Goal: Communication & Community: Answer question/provide support

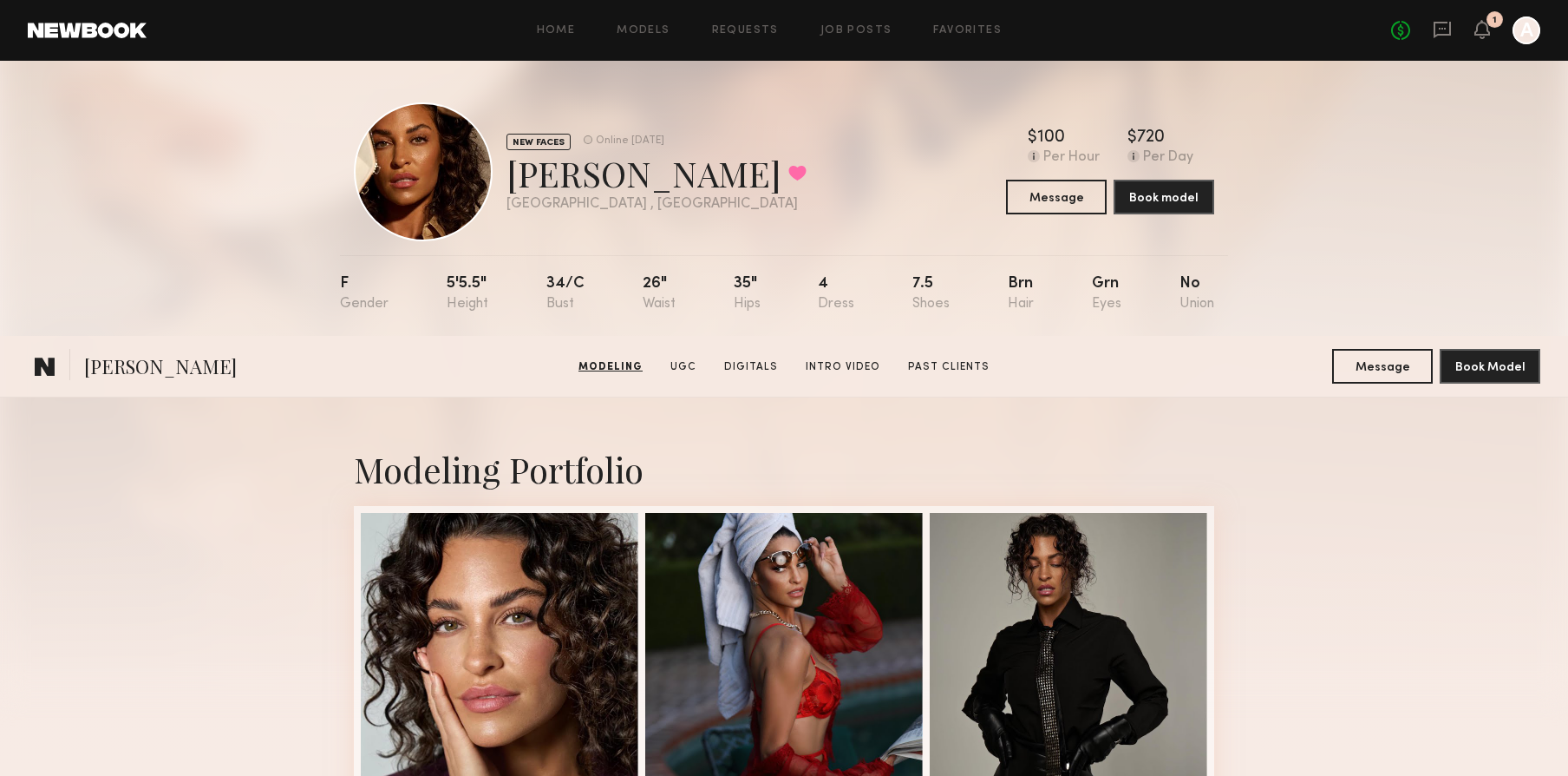
scroll to position [1968, 0]
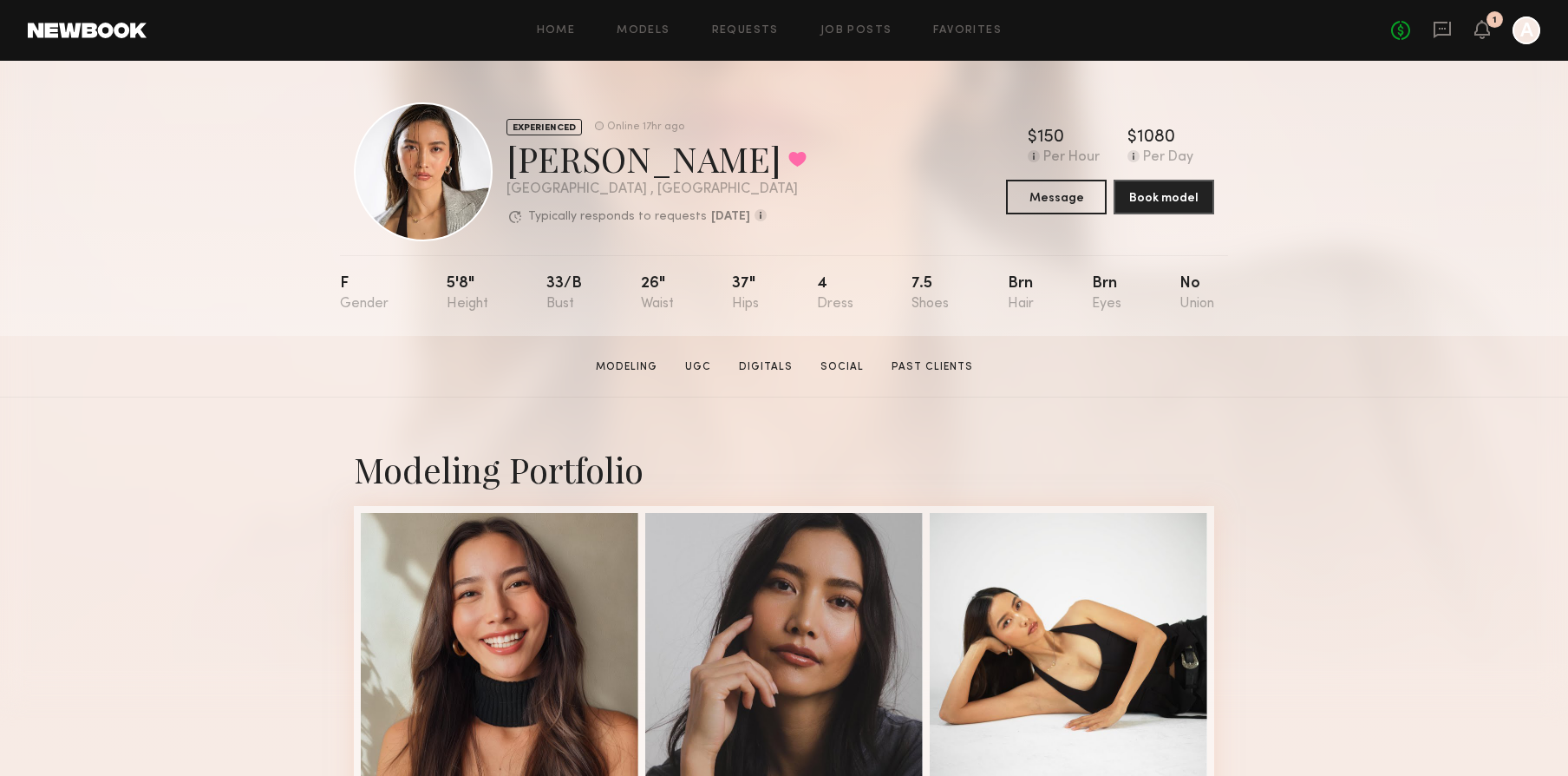
scroll to position [87, 0]
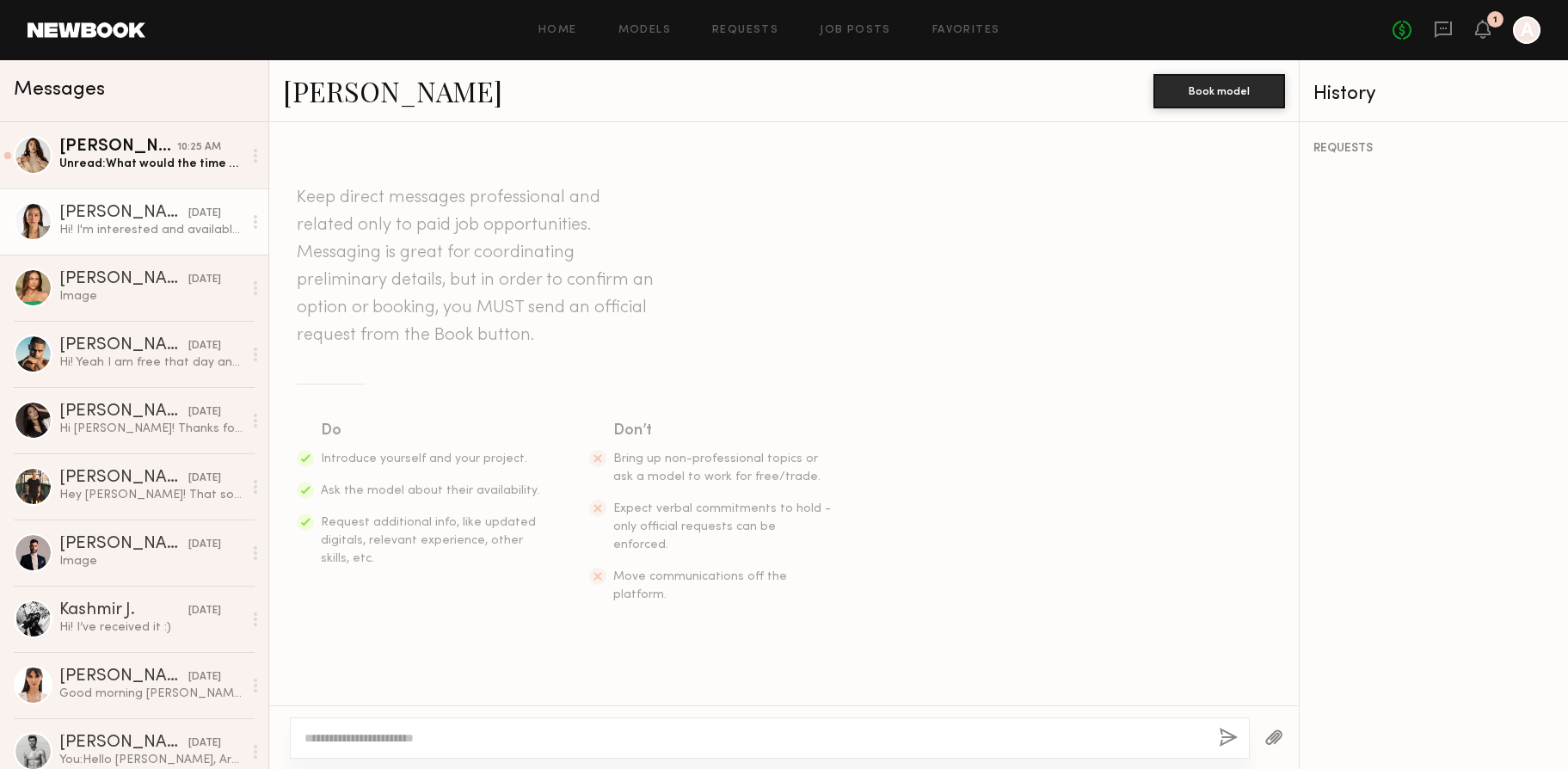
scroll to position [345, 0]
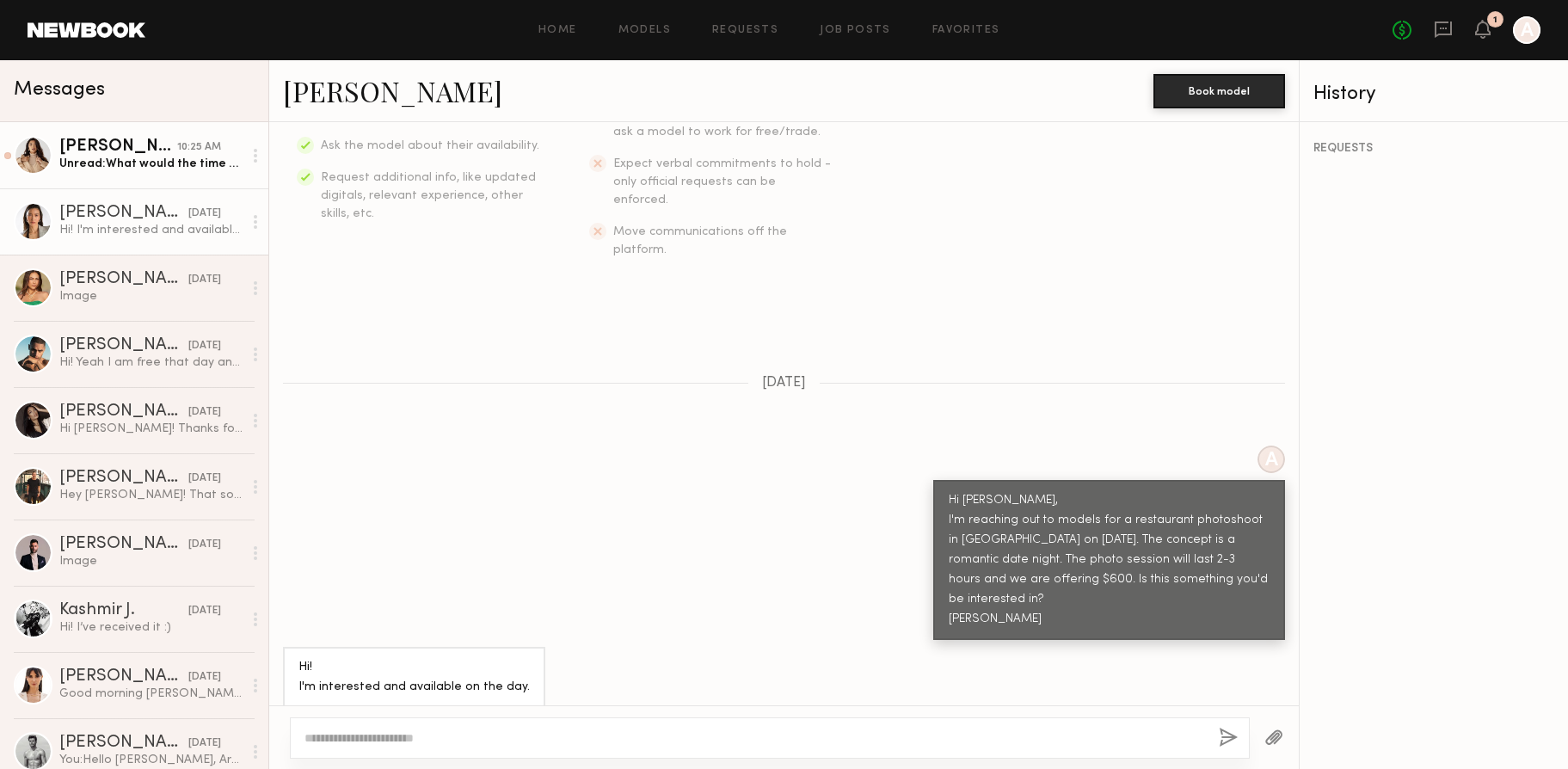
click at [132, 168] on div "Unread: What would the time be for the shoot?" at bounding box center [150, 163] width 183 height 16
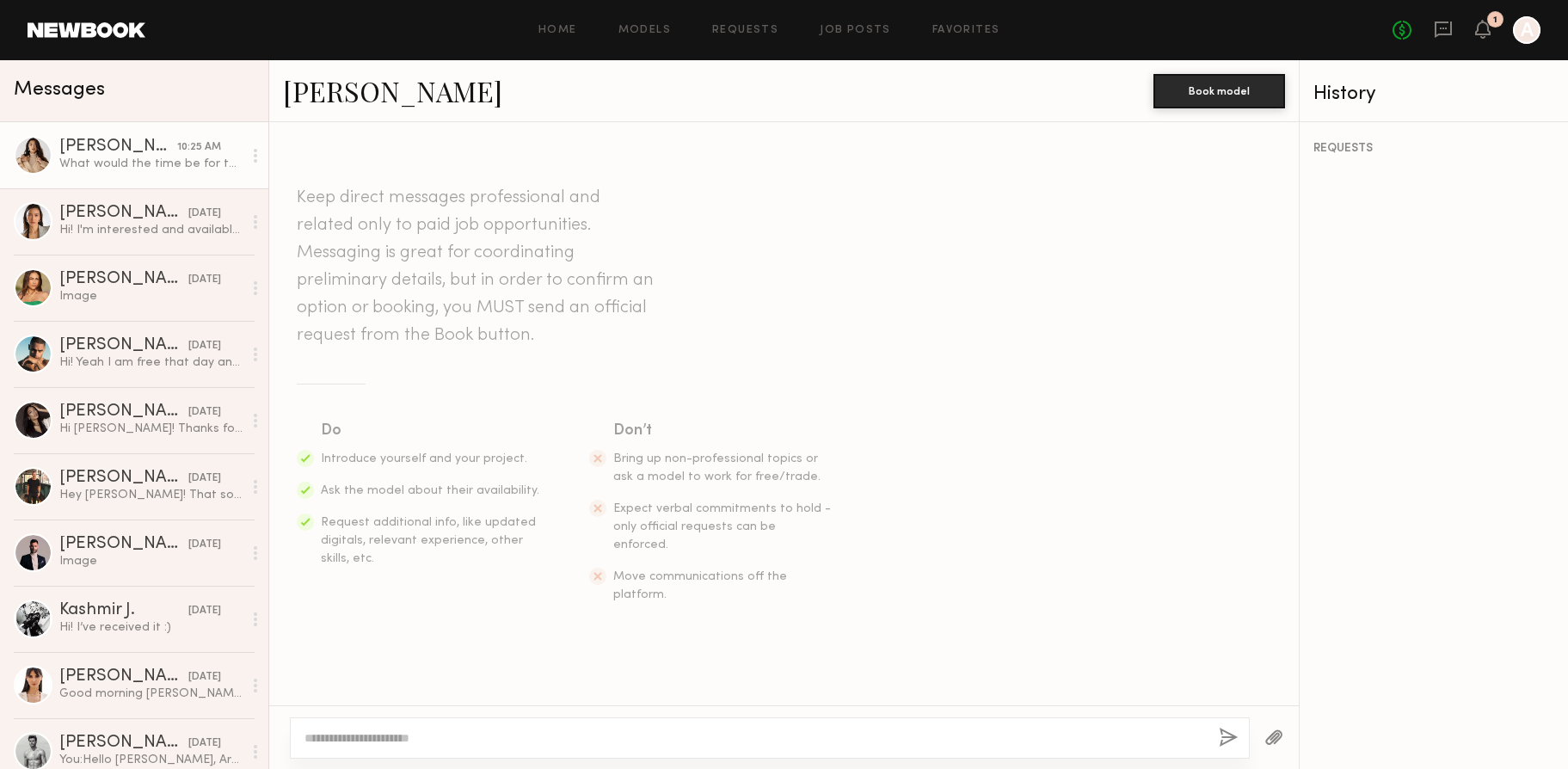
scroll to position [1157, 0]
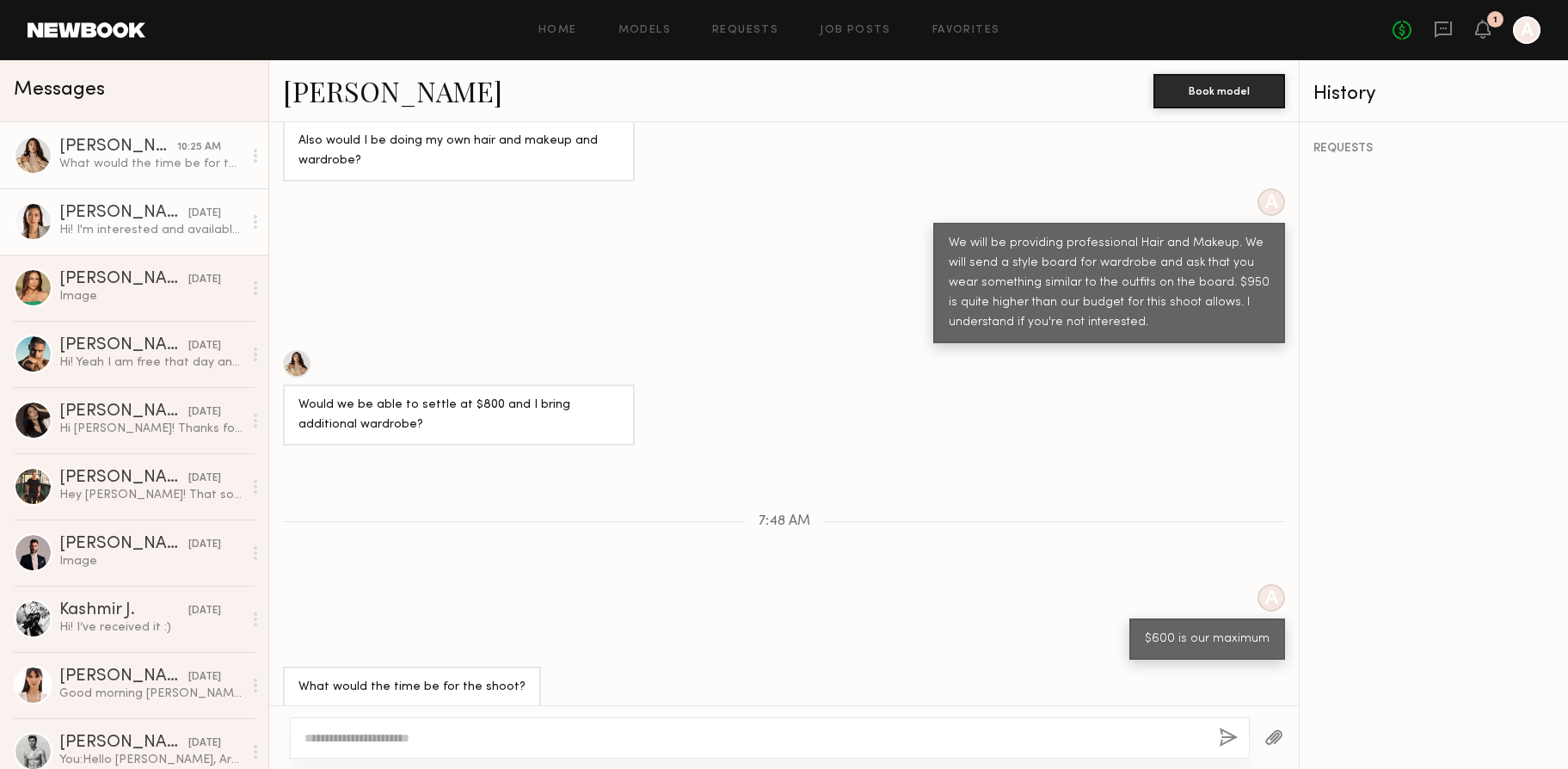
click at [119, 231] on div "Hi! I'm interested and available on the day." at bounding box center [150, 230] width 183 height 16
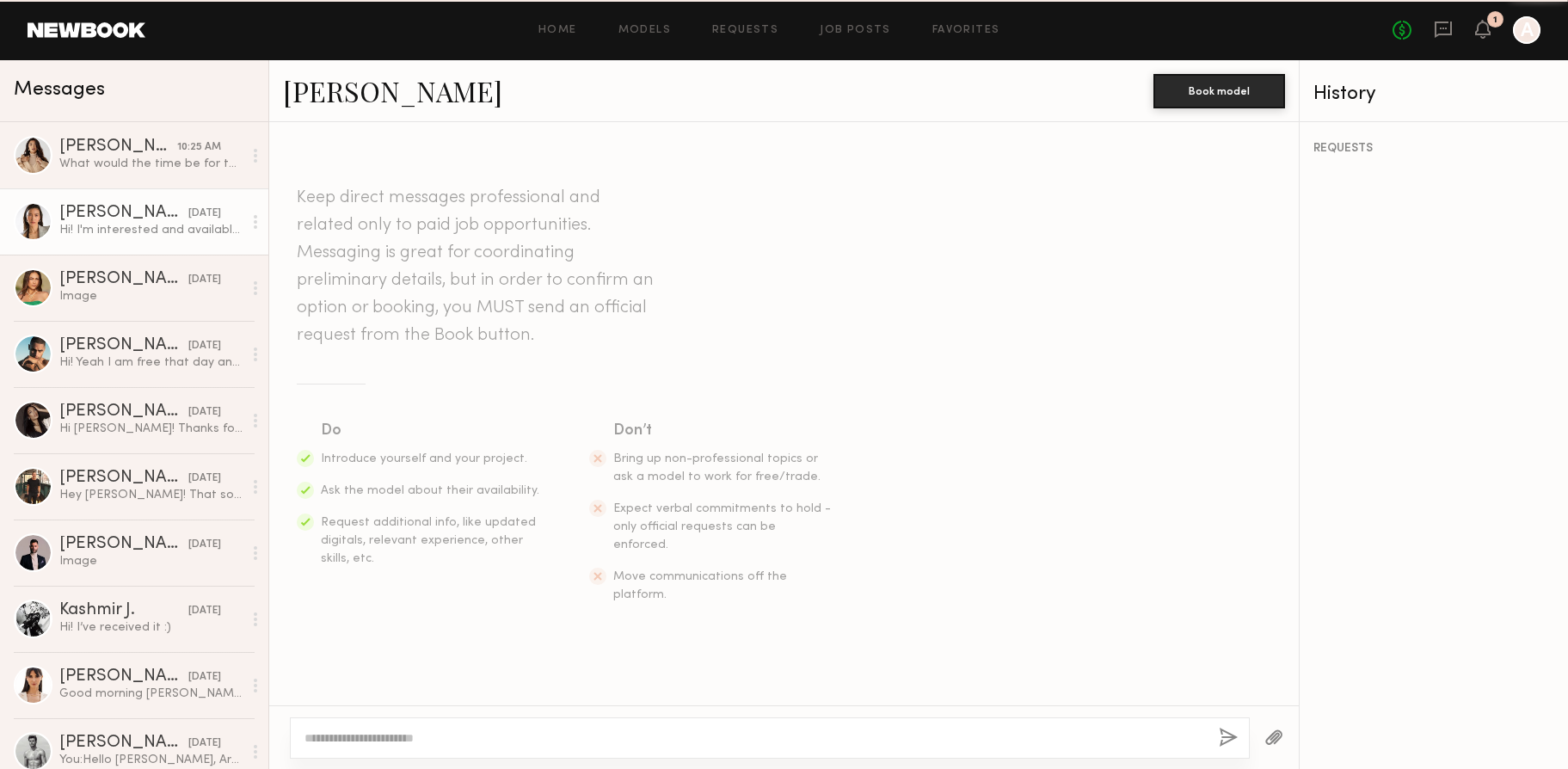
scroll to position [345, 0]
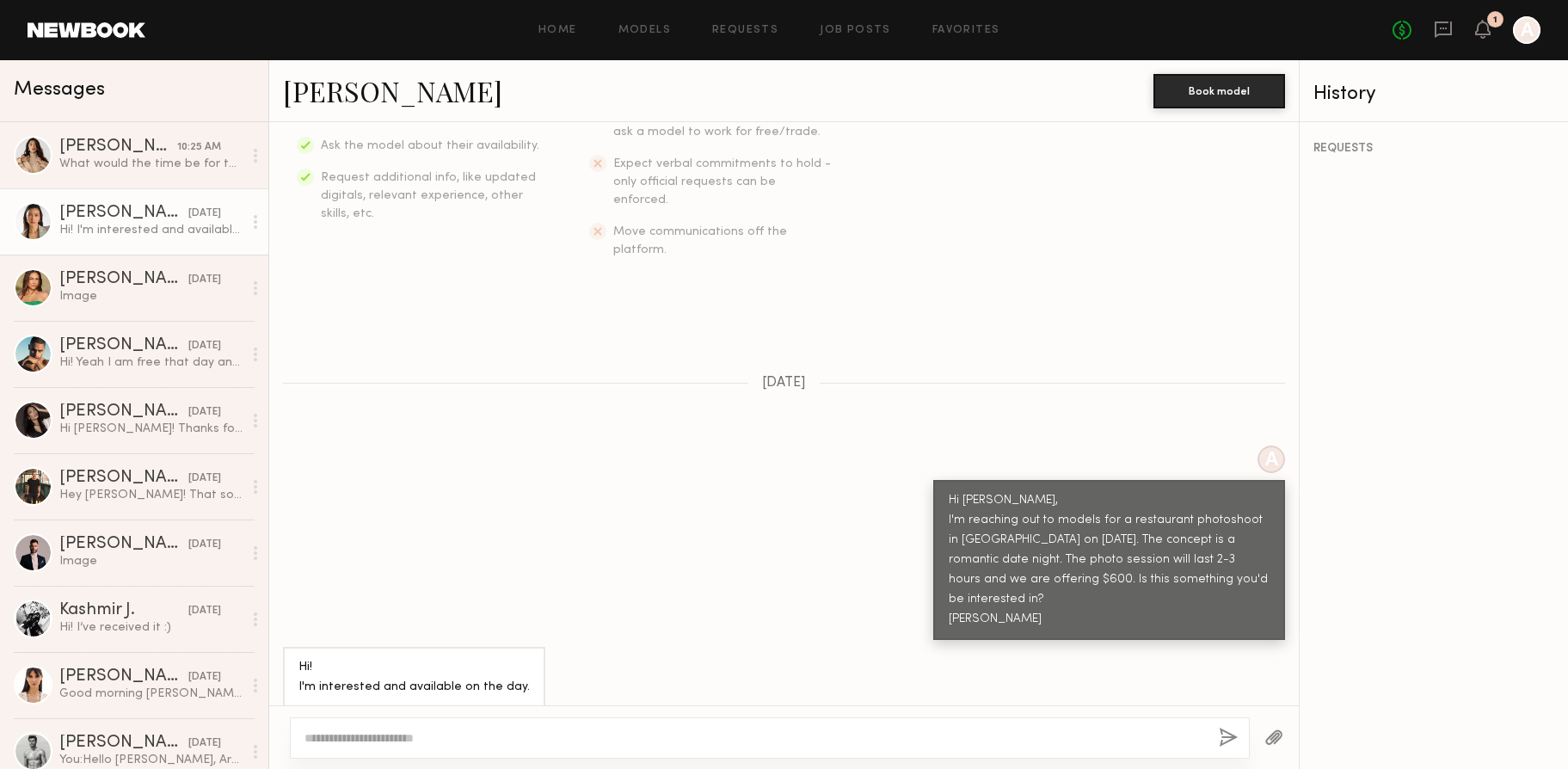
click at [472, 747] on div at bounding box center [769, 737] width 960 height 41
click at [482, 738] on textarea at bounding box center [755, 738] width 900 height 17
type textarea "**********"
click at [1227, 741] on button "button" at bounding box center [1228, 738] width 19 height 22
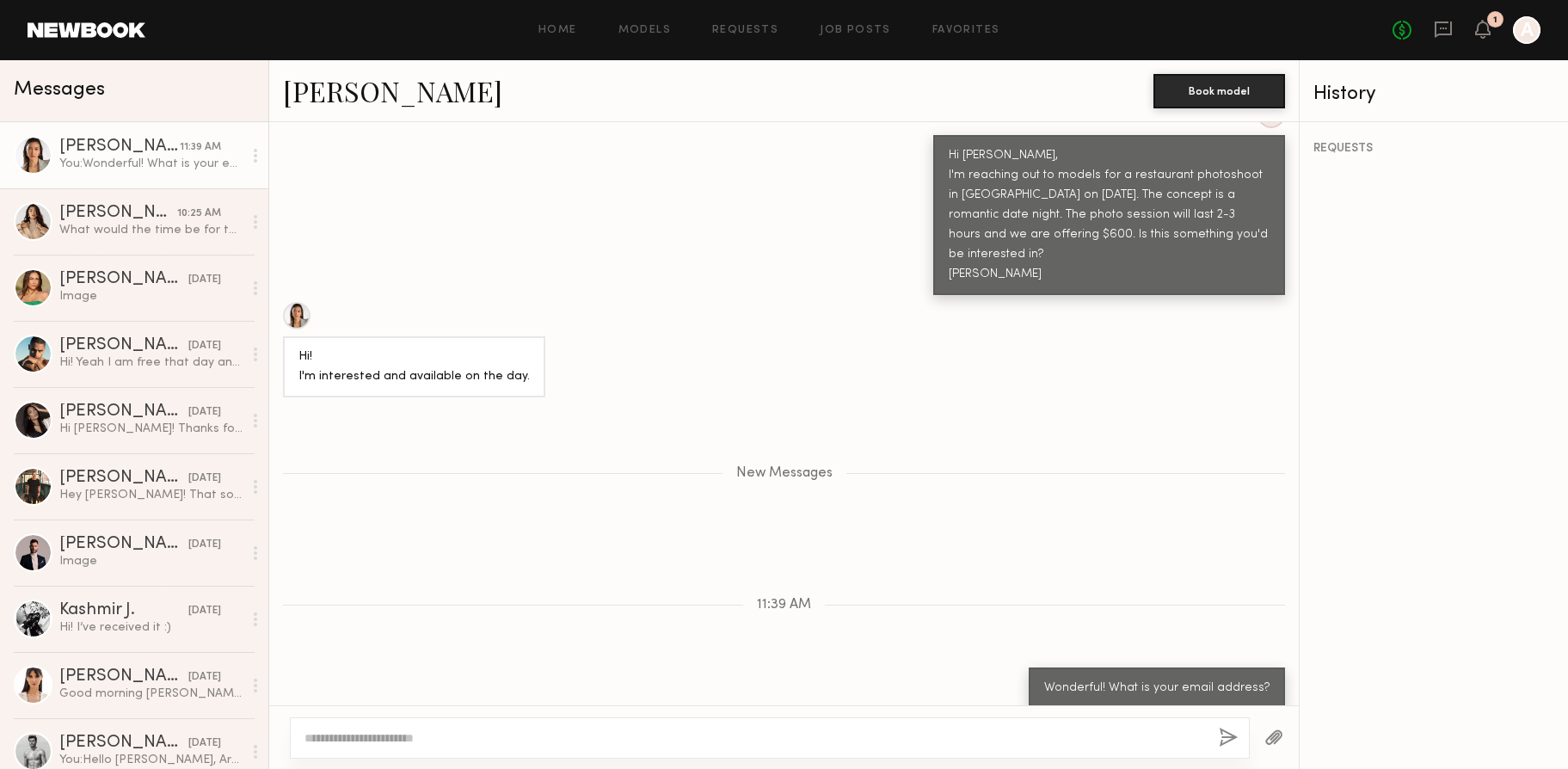
scroll to position [797, 0]
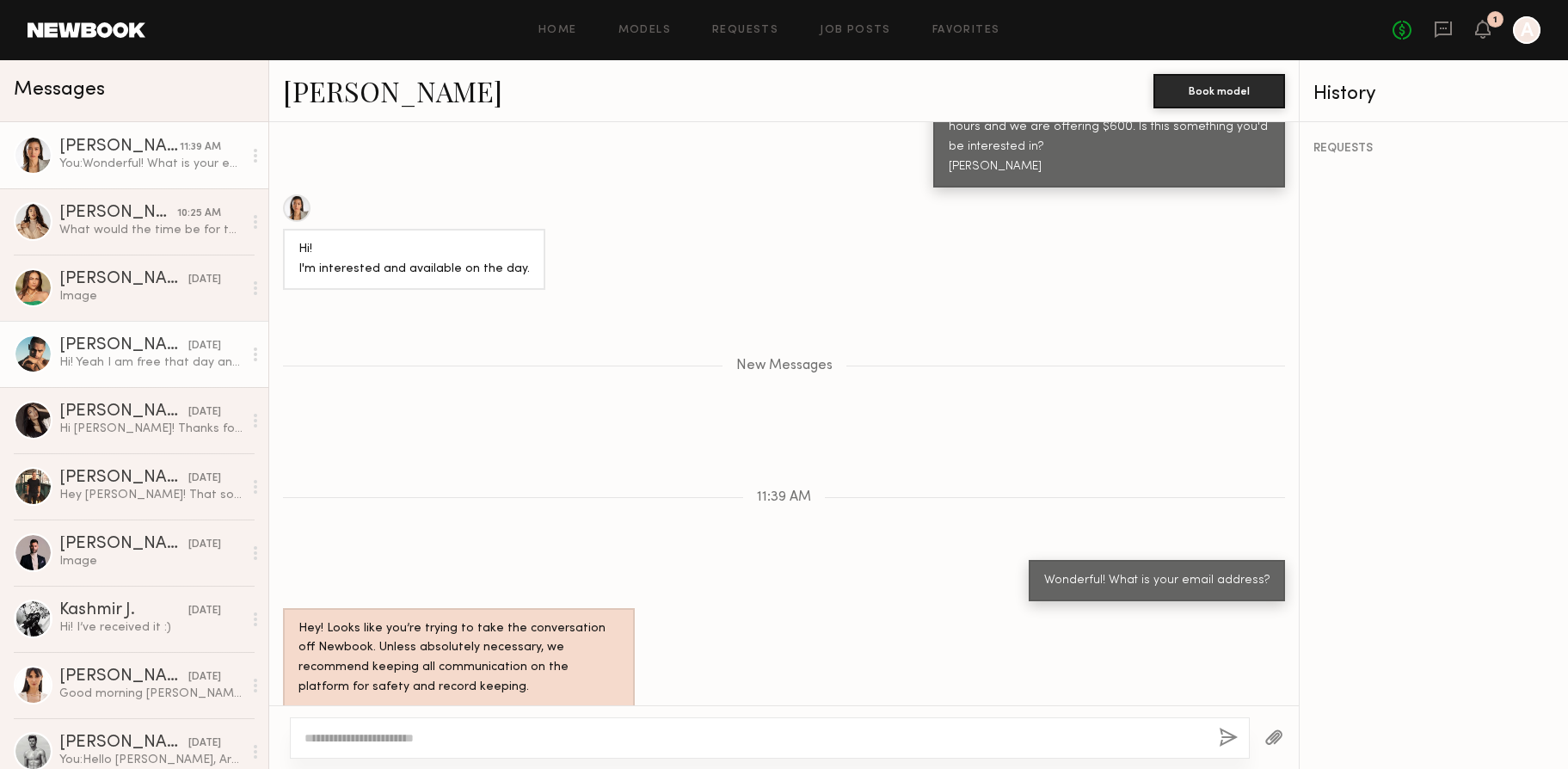
click at [90, 351] on div "[PERSON_NAME]" at bounding box center [123, 346] width 129 height 17
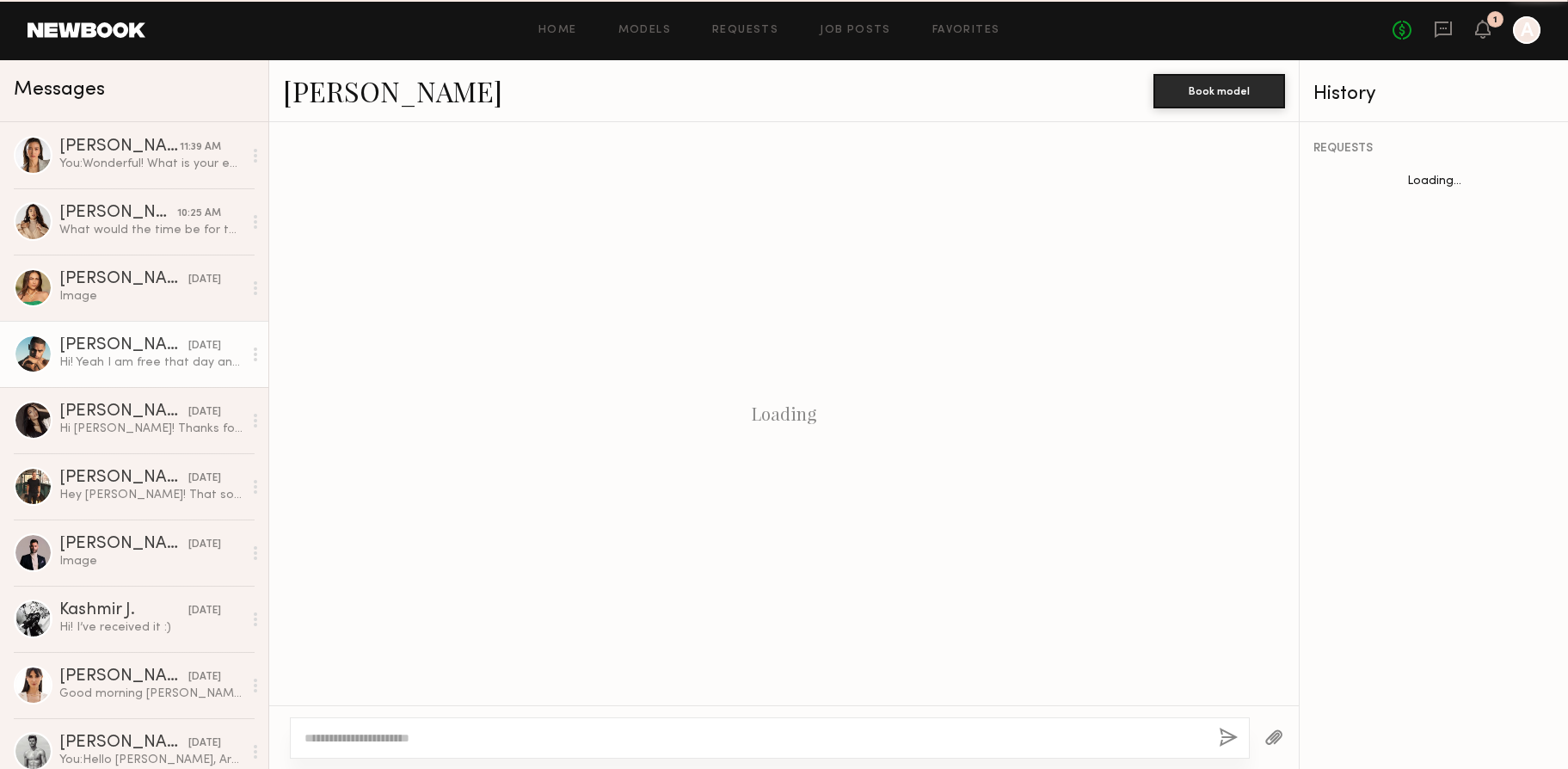
scroll to position [325, 0]
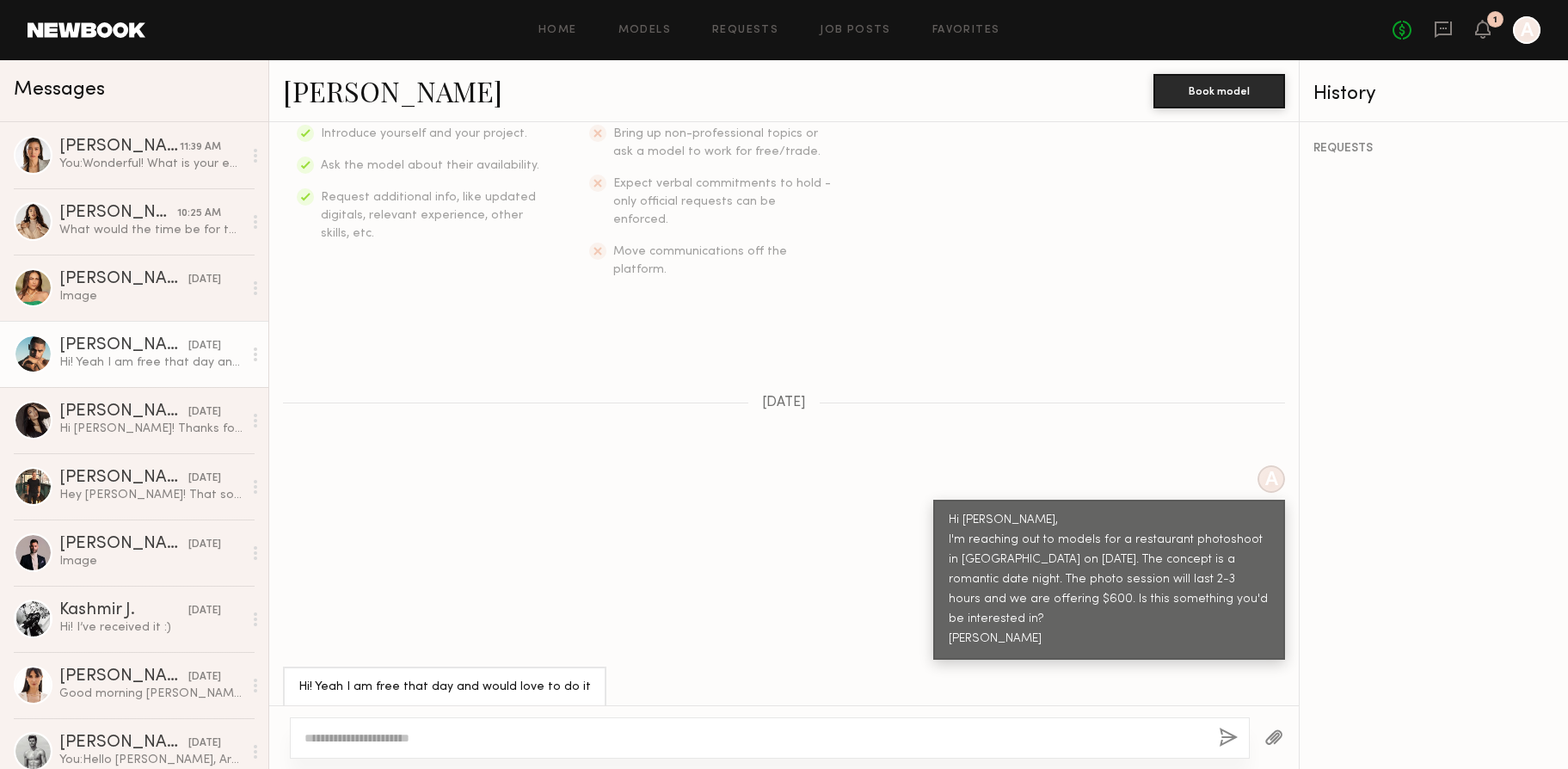
click at [690, 723] on div at bounding box center [769, 737] width 960 height 41
click at [486, 719] on div at bounding box center [769, 737] width 960 height 41
click at [477, 737] on textarea at bounding box center [755, 738] width 900 height 17
type textarea "*"
type textarea "**********"
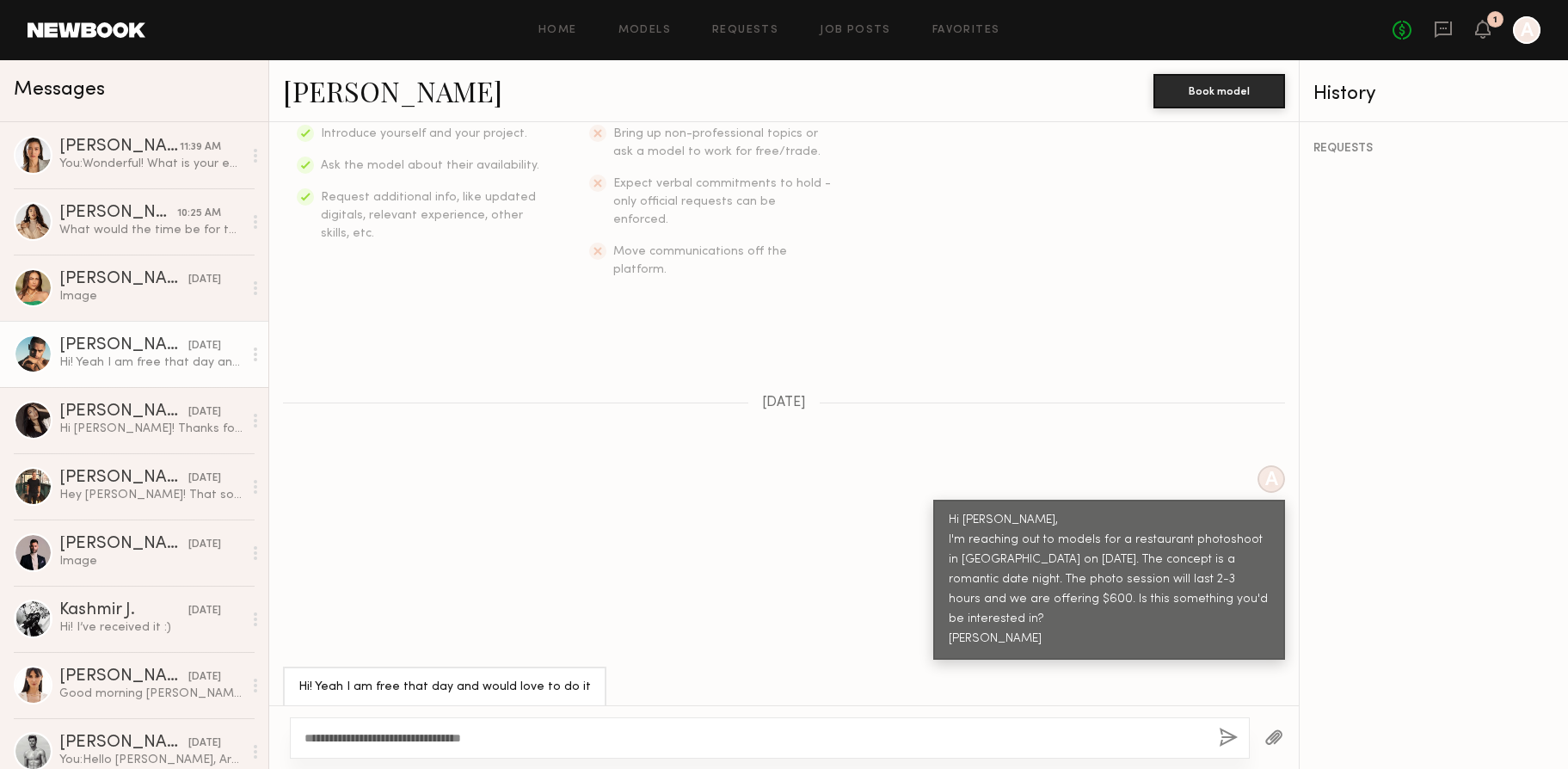
click at [1212, 741] on div "**********" at bounding box center [769, 737] width 960 height 41
click at [1219, 735] on button "button" at bounding box center [1228, 738] width 19 height 22
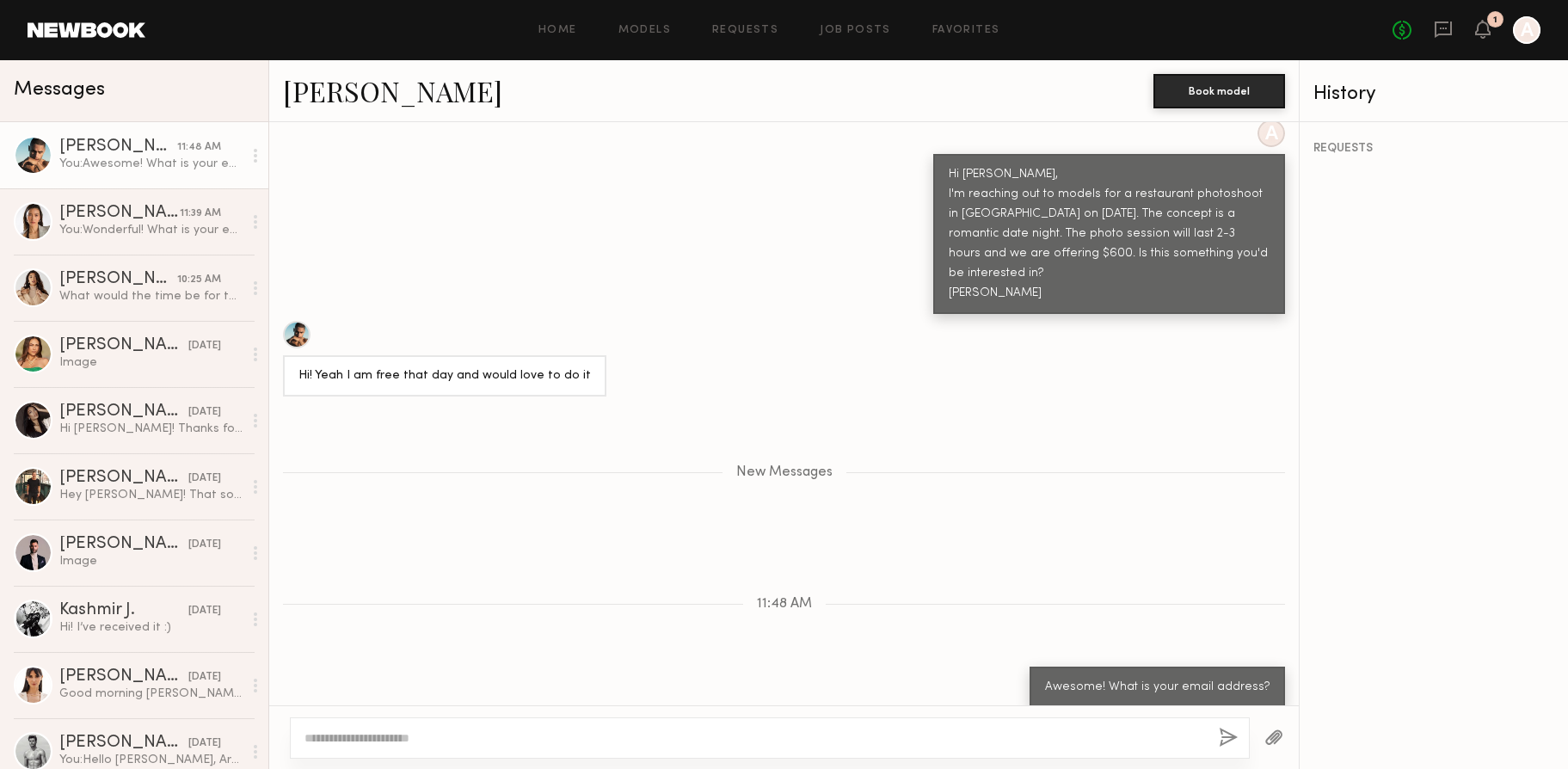
scroll to position [778, 0]
